Goal: Check status: Check status

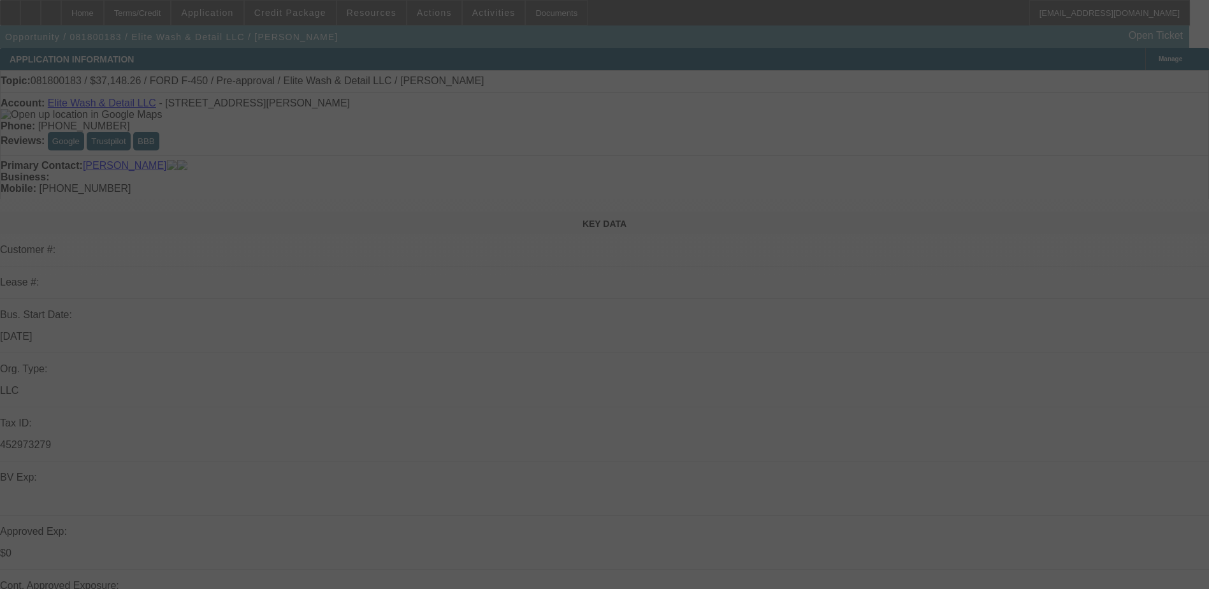
select select "0"
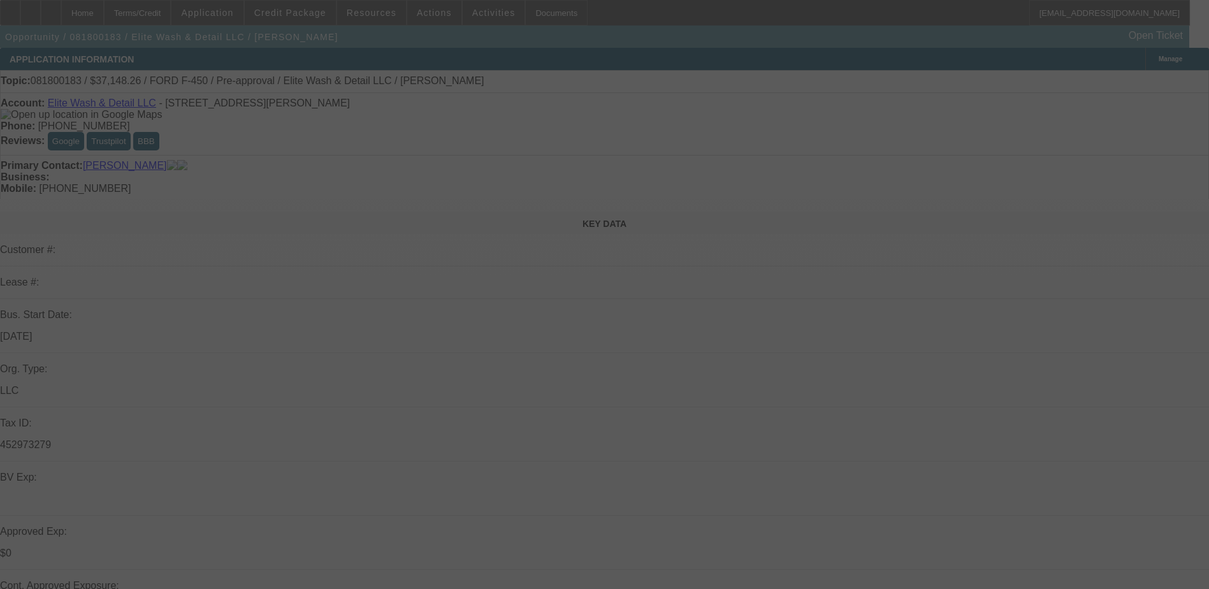
select select "0"
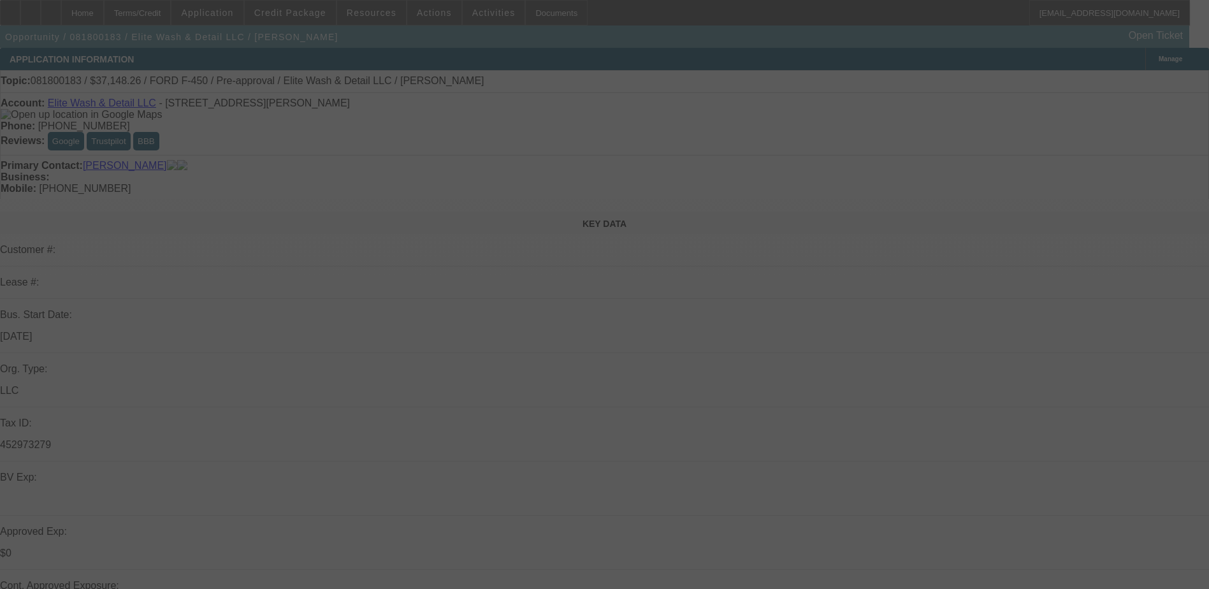
select select "0"
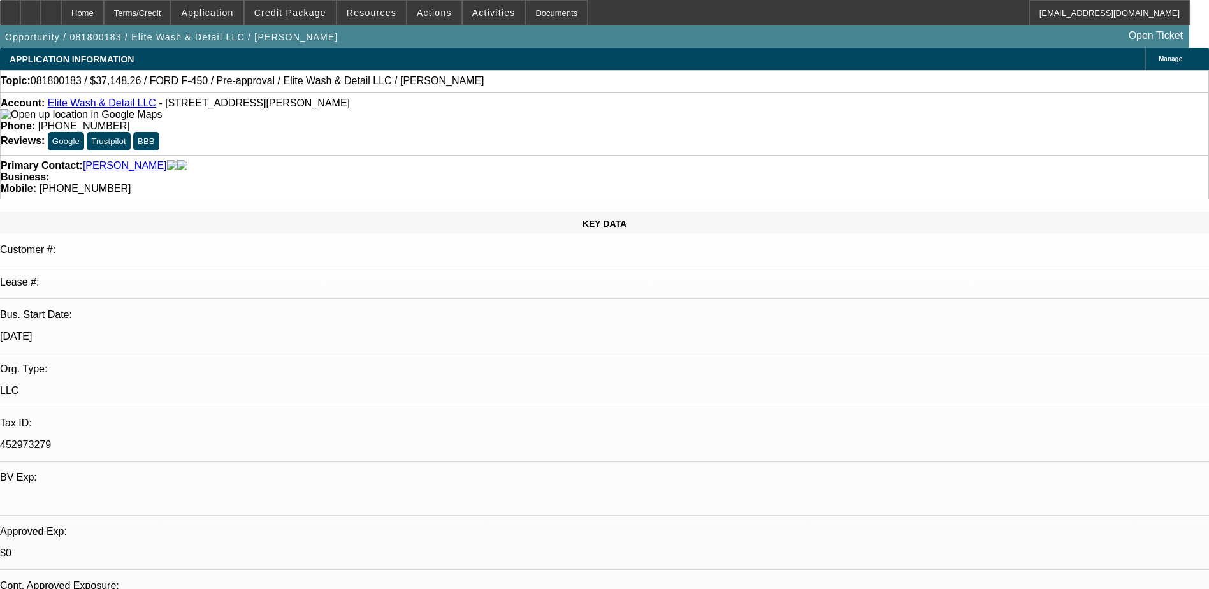
select select "1"
select select "2"
select select "6"
select select "1"
select select "2"
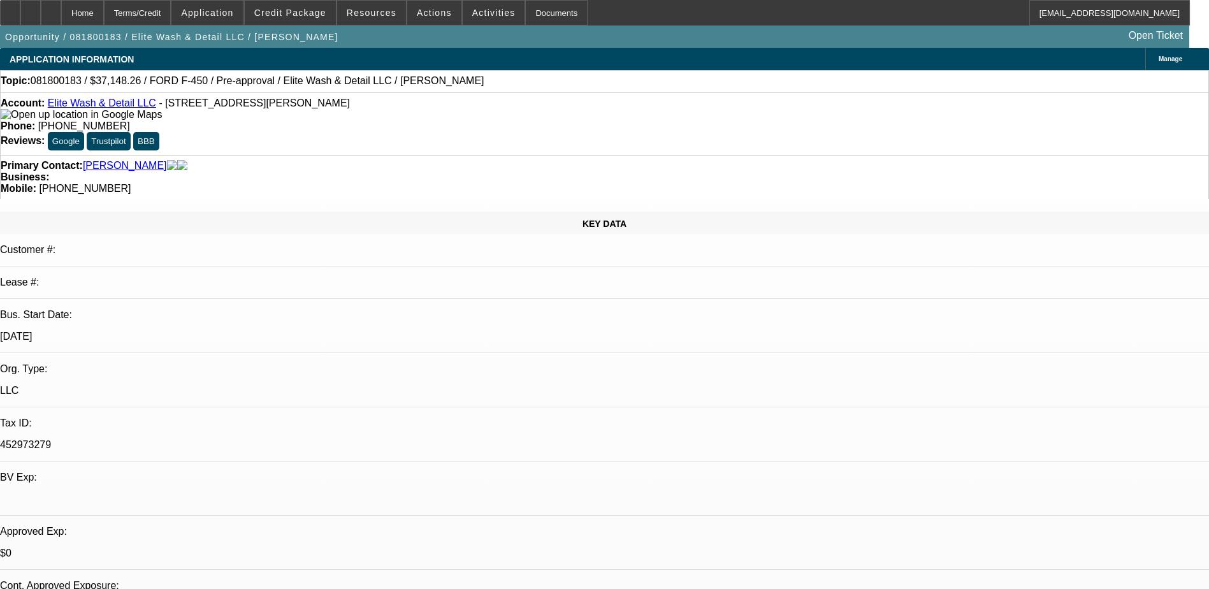
select select "6"
select select "1"
select select "2"
select select "6"
select select "1"
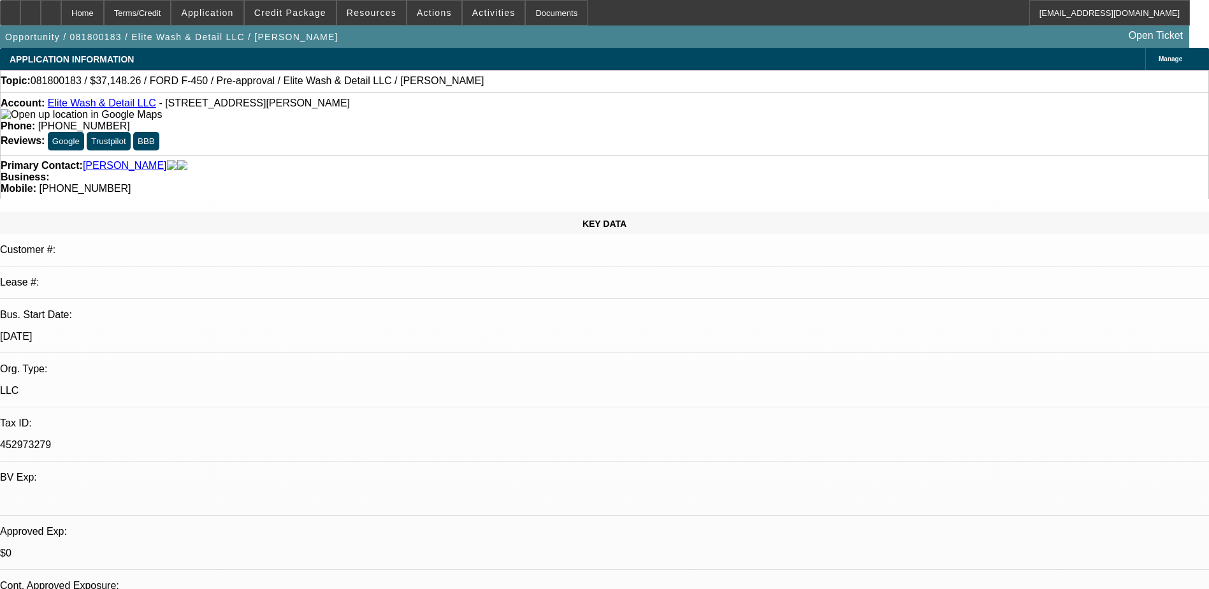
select select "2"
select select "6"
drag, startPoint x: 141, startPoint y: 83, endPoint x: 190, endPoint y: 83, distance: 49.1
click at [190, 83] on span "081800183 / $37,148.26 / FORD F-450 / Pre-approval / Elite Wash & Detail LLC / …" at bounding box center [258, 80] width 454 height 11
click at [436, 84] on div "Topic: 081800183 / $37,148.26 / FORD F-450 / Pre-approval / Elite Wash & Detail…" at bounding box center [604, 80] width 1207 height 11
